Goal: Find specific page/section

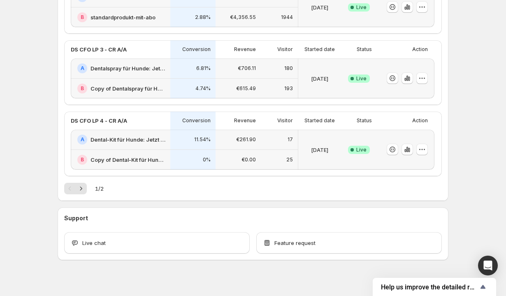
scroll to position [403, 0]
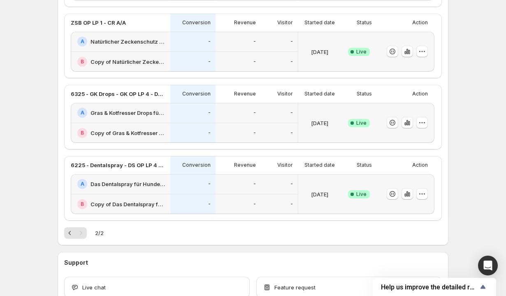
scroll to position [278, 0]
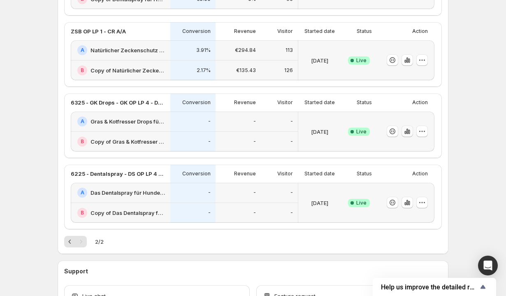
click at [407, 130] on icon "button" at bounding box center [408, 131] width 2 height 5
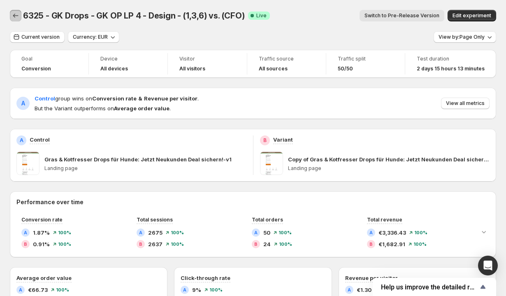
click at [12, 15] on icon "Back" at bounding box center [16, 16] width 8 height 8
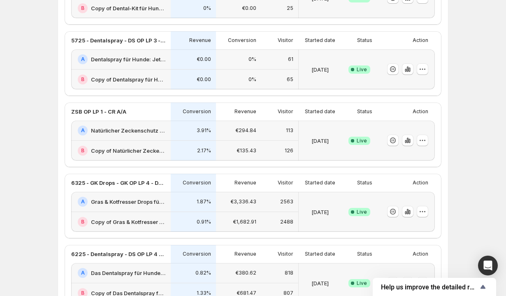
scroll to position [467, 0]
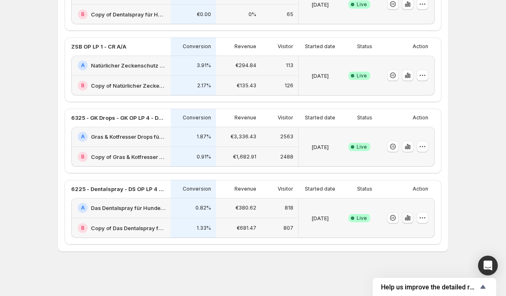
click at [406, 214] on icon "button" at bounding box center [408, 218] width 8 height 8
